Goal: Task Accomplishment & Management: Manage account settings

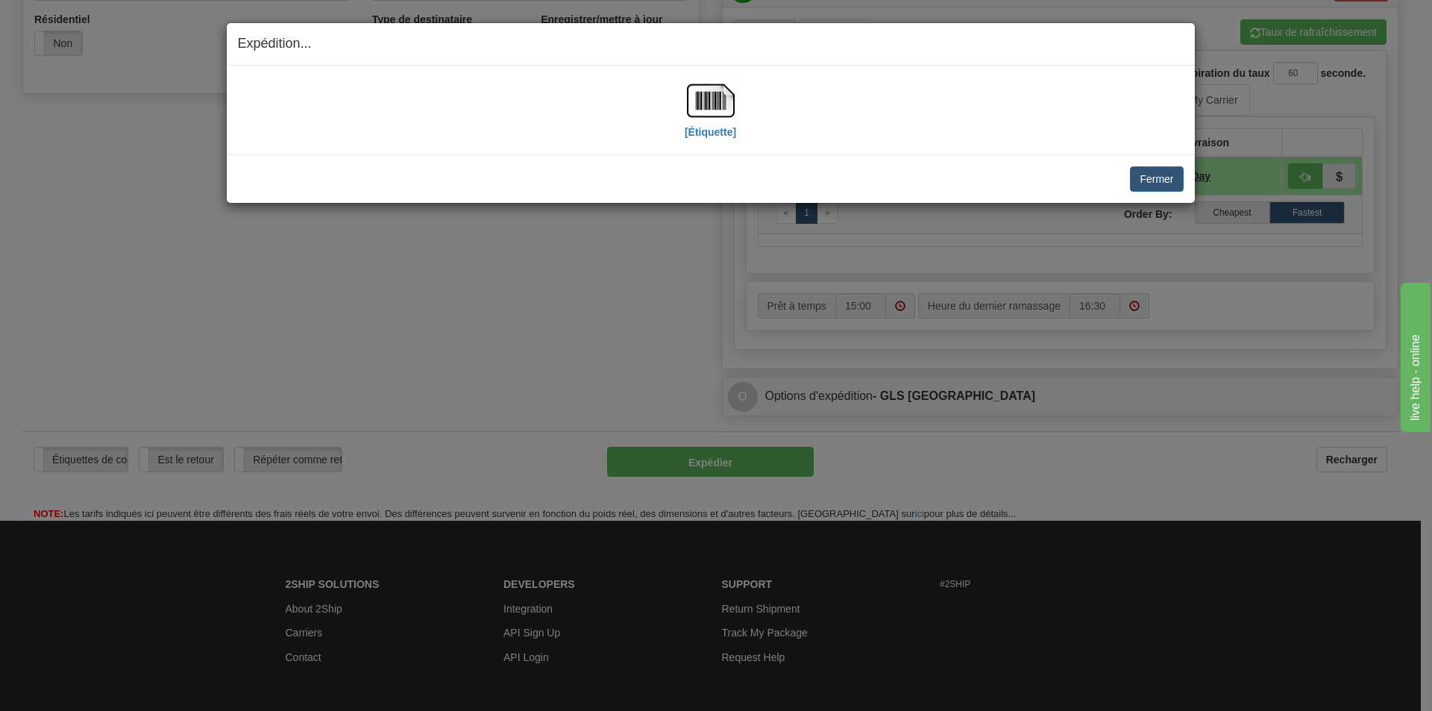
scroll to position [522, 0]
click at [1179, 192] on div "Fermer Annuler Annuler l'expédition et quitter le ramassage [PERSON_NAME] le ra…" at bounding box center [711, 178] width 968 height 48
click at [1172, 183] on button "Fermer" at bounding box center [1156, 178] width 53 height 25
click at [1161, 180] on button "Fermer" at bounding box center [1156, 178] width 53 height 25
click at [1164, 181] on button "Fermer" at bounding box center [1156, 178] width 53 height 25
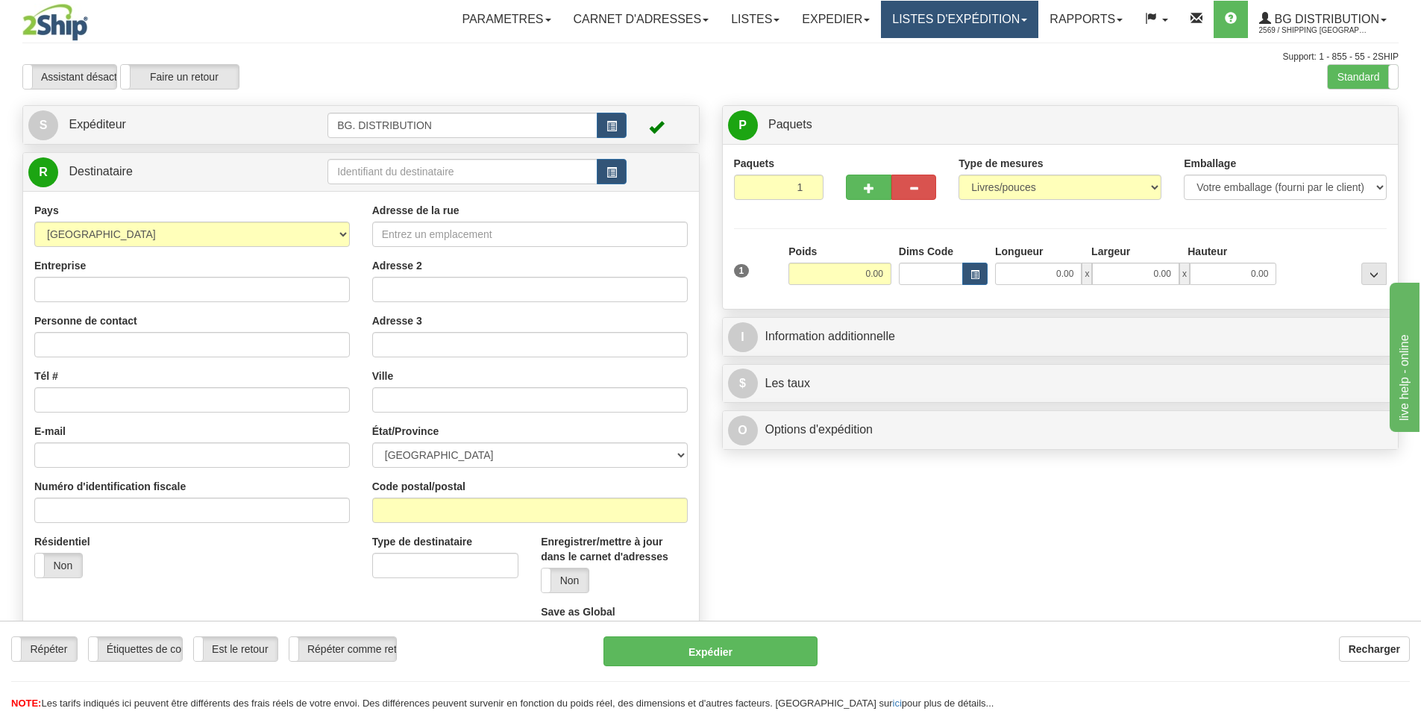
click at [929, 22] on link "LISTES D'EXPÉDITION" at bounding box center [959, 19] width 157 height 37
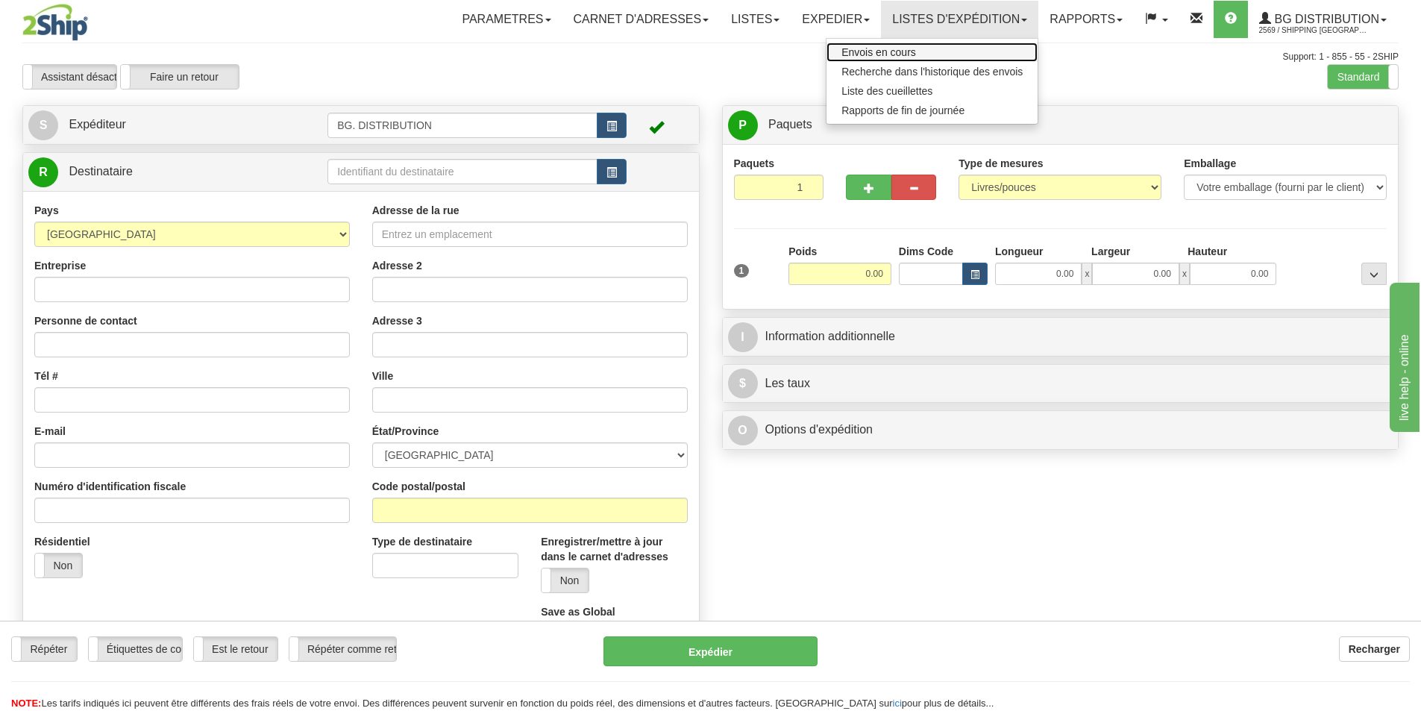
click at [900, 43] on link "Envois en cours" at bounding box center [931, 52] width 211 height 19
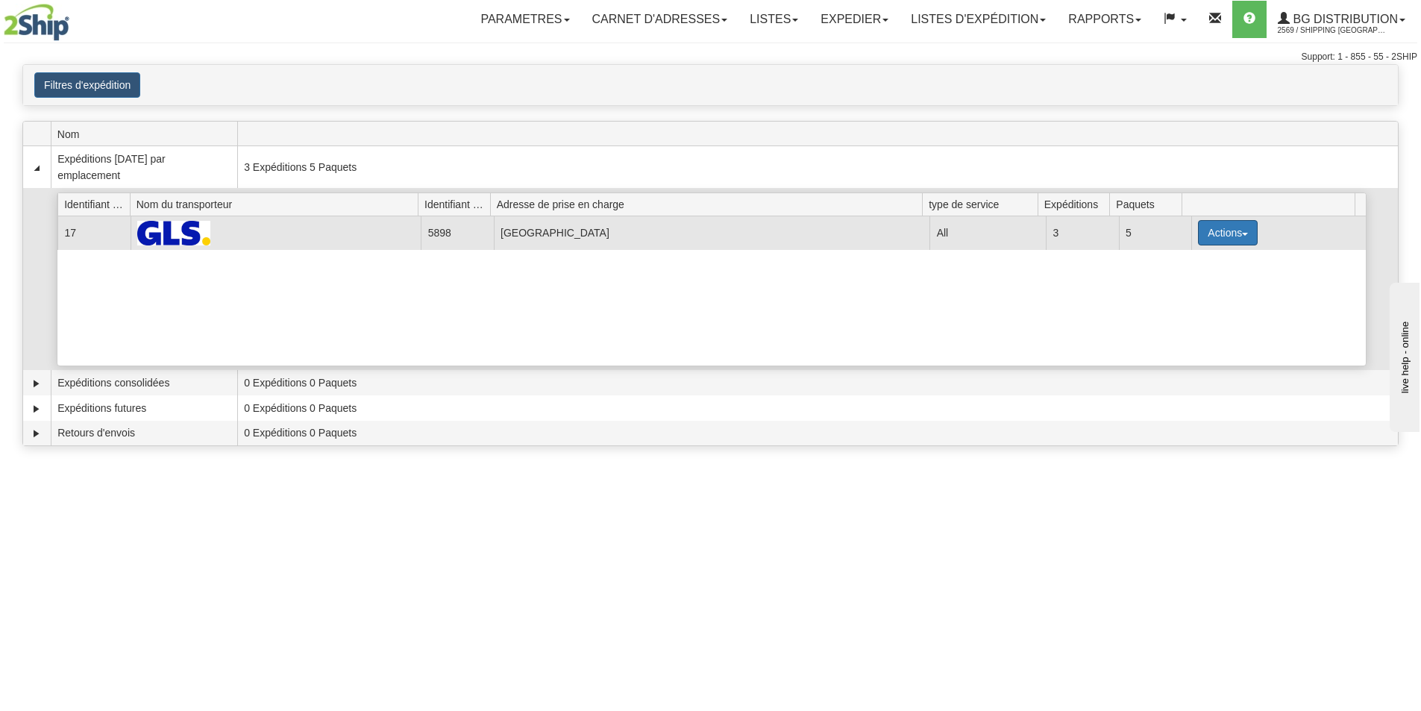
click at [1220, 233] on button "Actions" at bounding box center [1228, 232] width 60 height 25
click at [1191, 269] on link "Détails" at bounding box center [1197, 260] width 119 height 19
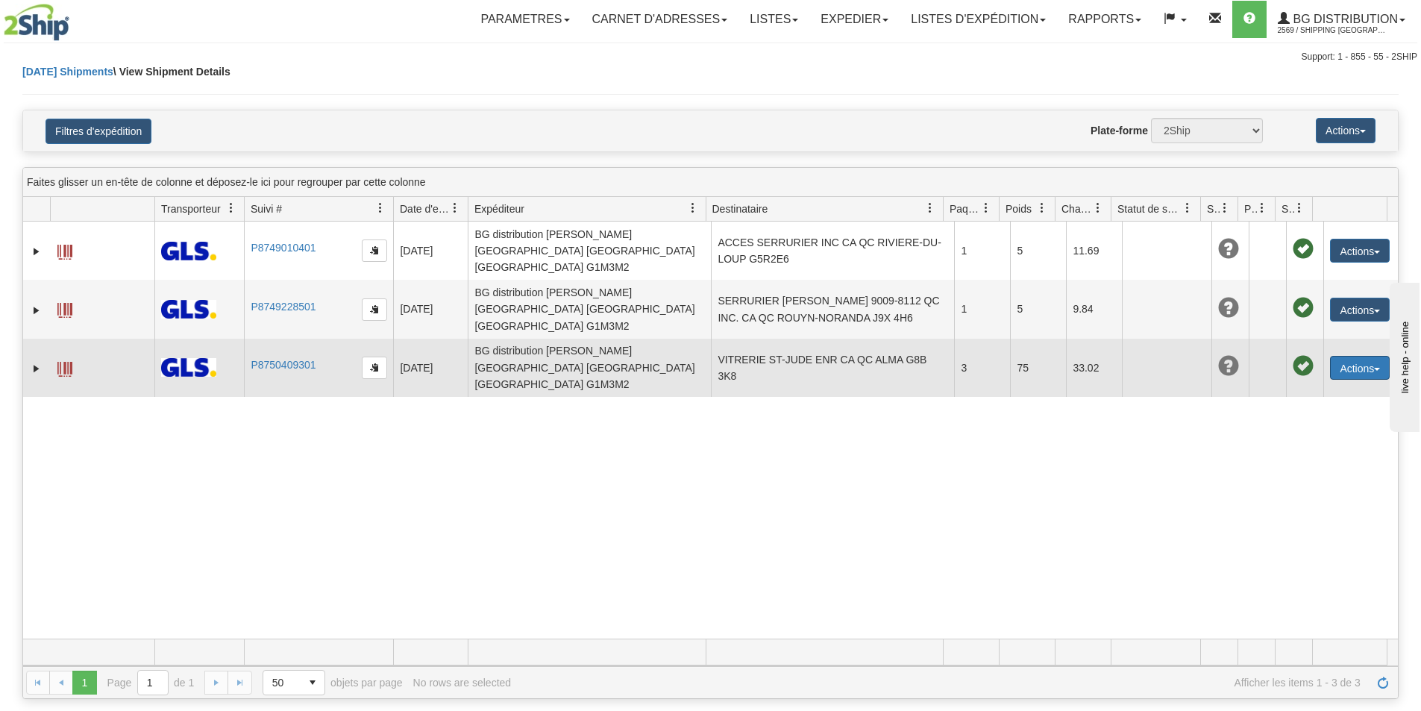
click at [1337, 356] on button "Actions" at bounding box center [1360, 368] width 60 height 24
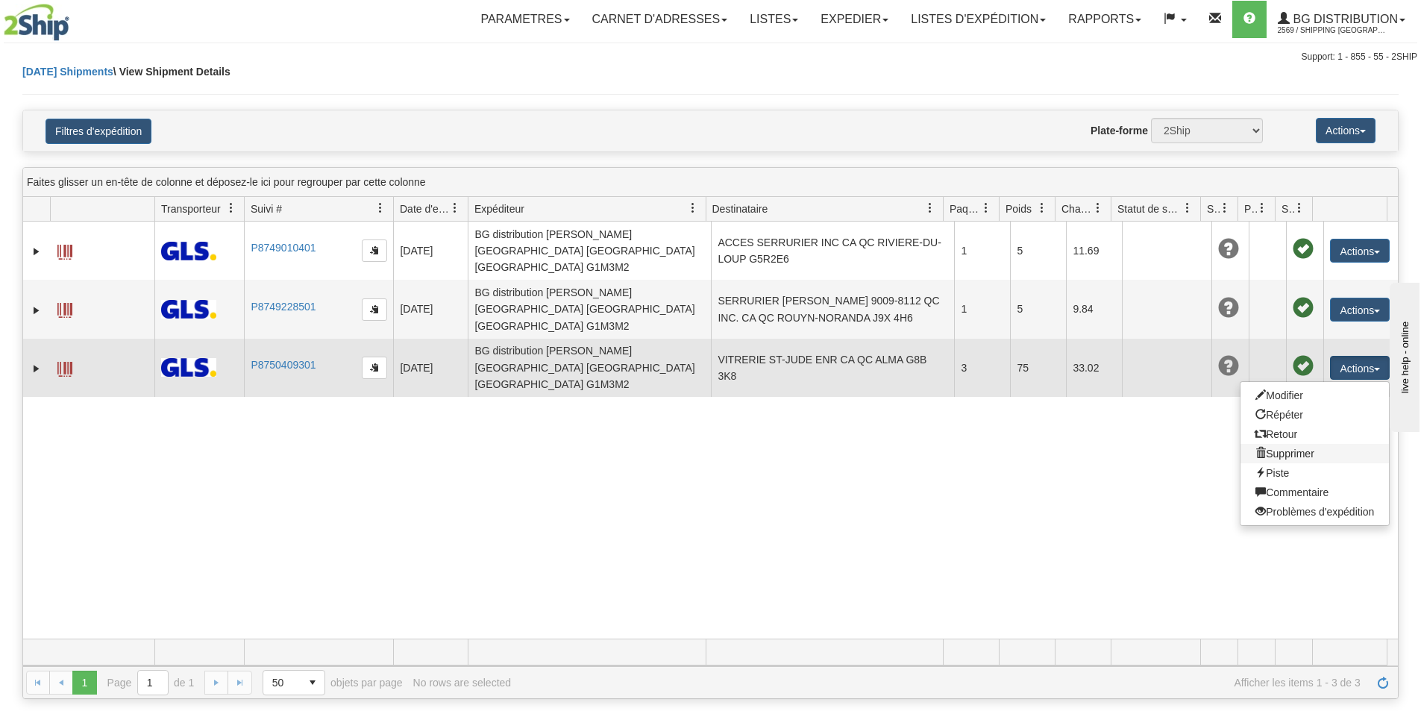
click at [1274, 444] on link "Supprimer" at bounding box center [1314, 453] width 148 height 19
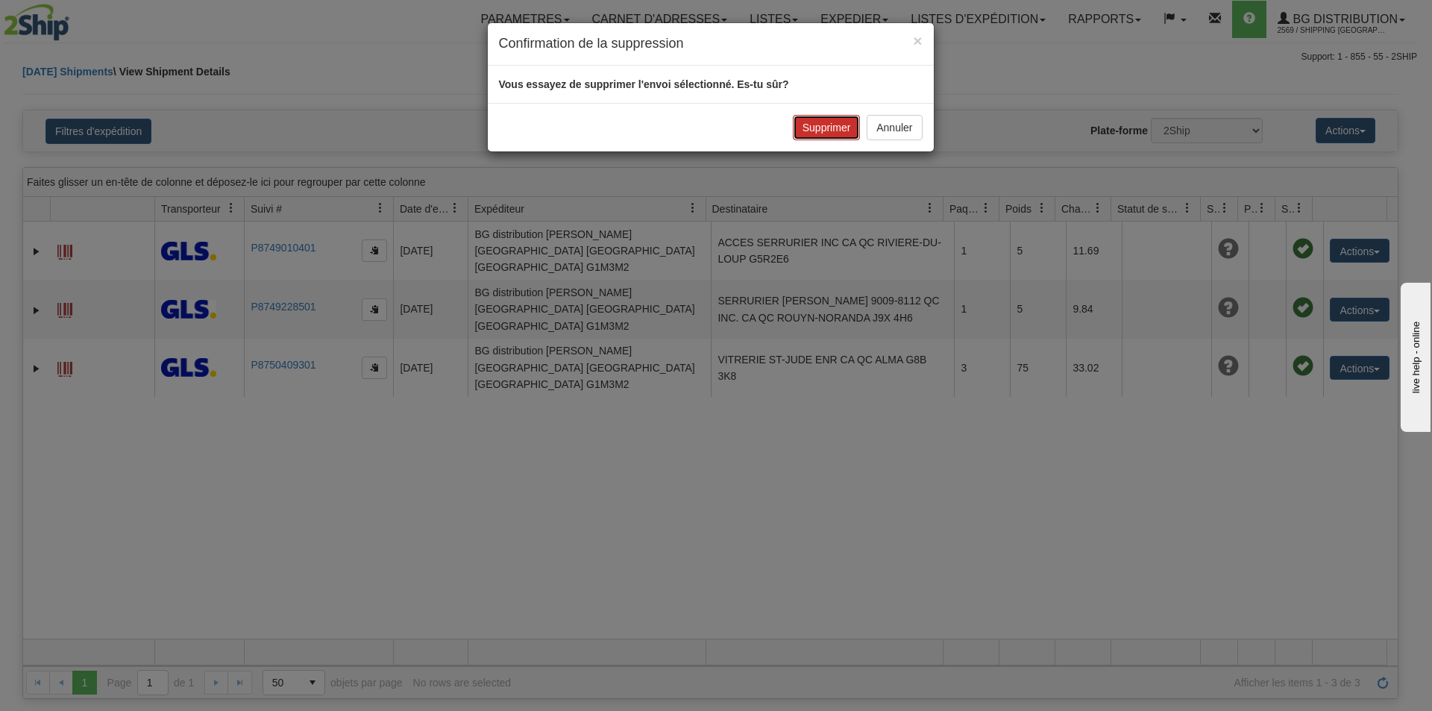
click at [837, 130] on button "Supprimer" at bounding box center [827, 127] width 68 height 25
